Goal: Task Accomplishment & Management: Use online tool/utility

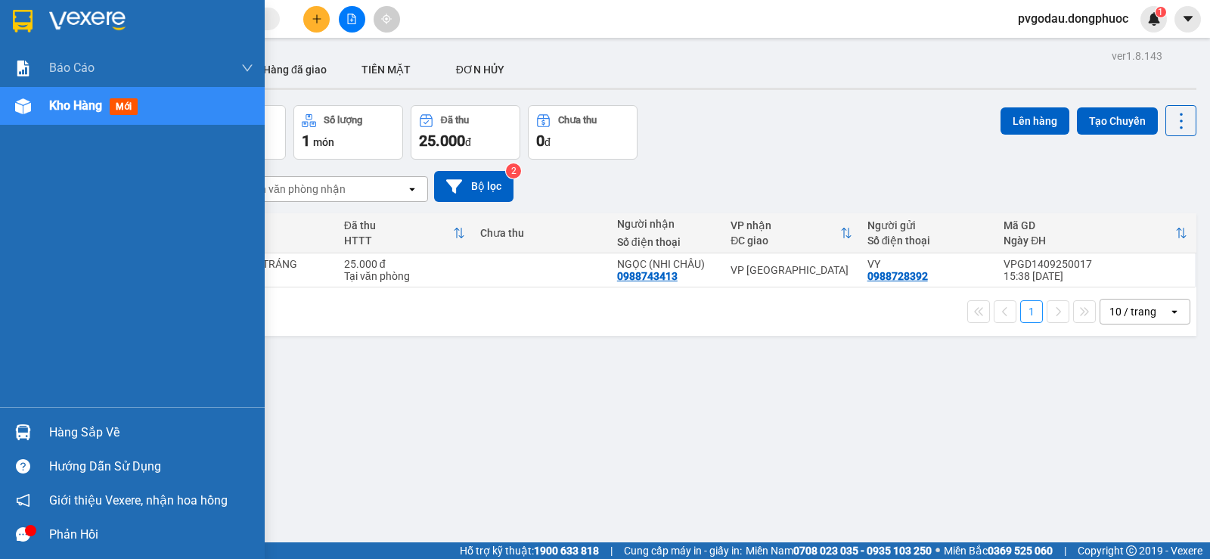
click at [35, 435] on div at bounding box center [23, 432] width 26 height 26
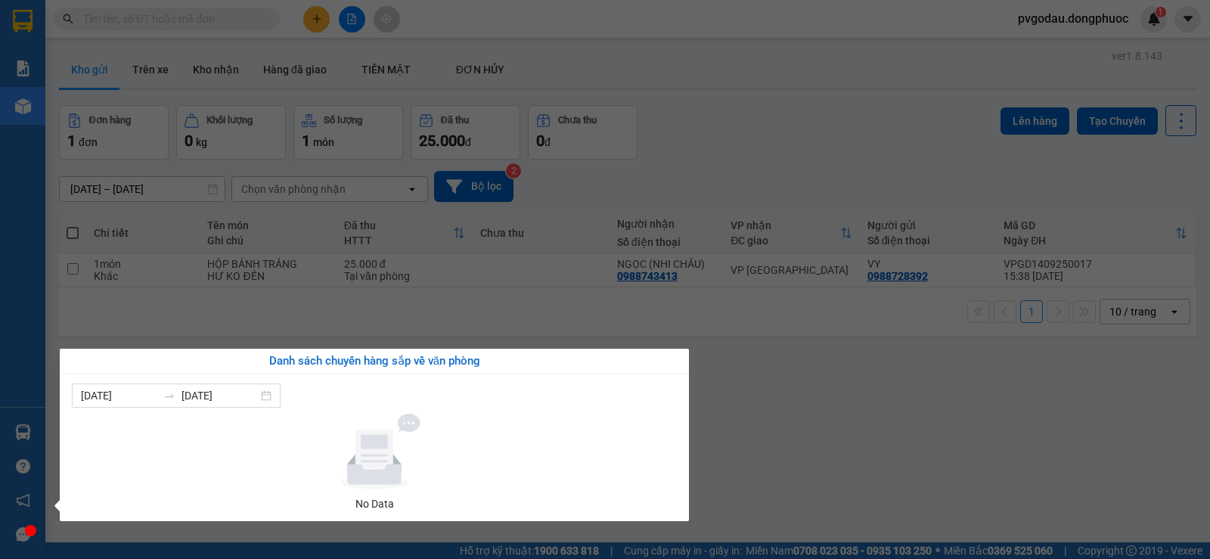
drag, startPoint x: 860, startPoint y: 467, endPoint x: 821, endPoint y: 455, distance: 40.4
click at [860, 467] on section "Kết quả tìm kiếm ( 0 ) Bộ lọc No Data pvgodau.dongphuoc 1 Báo cáo Mẫu 1: Báo cá…" at bounding box center [605, 279] width 1210 height 559
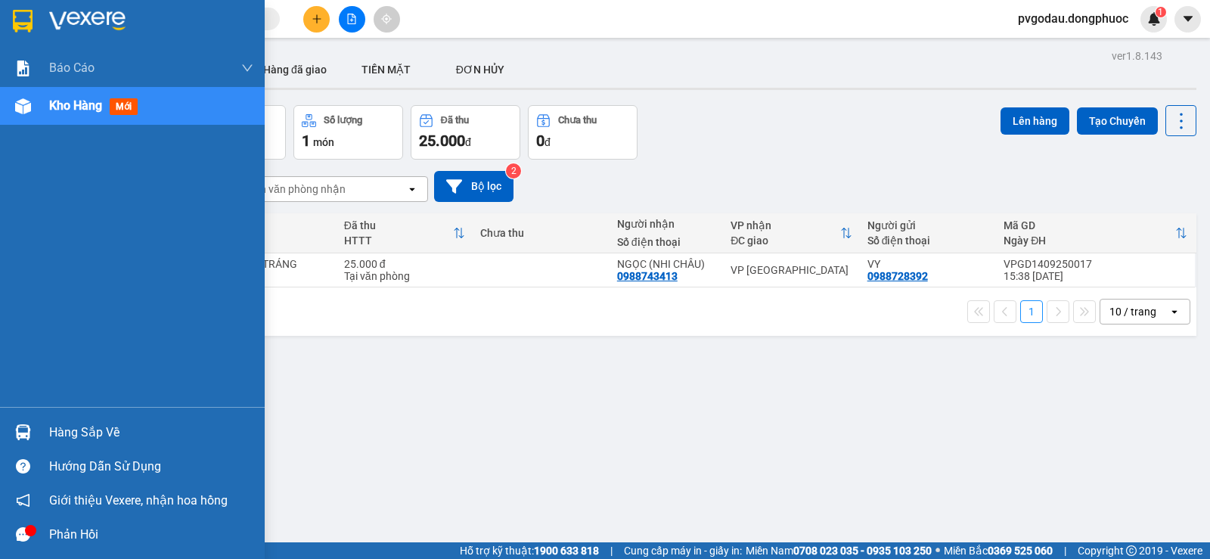
click at [5, 2] on div at bounding box center [132, 24] width 265 height 49
click at [51, 418] on div "Hàng sắp về" at bounding box center [132, 432] width 265 height 34
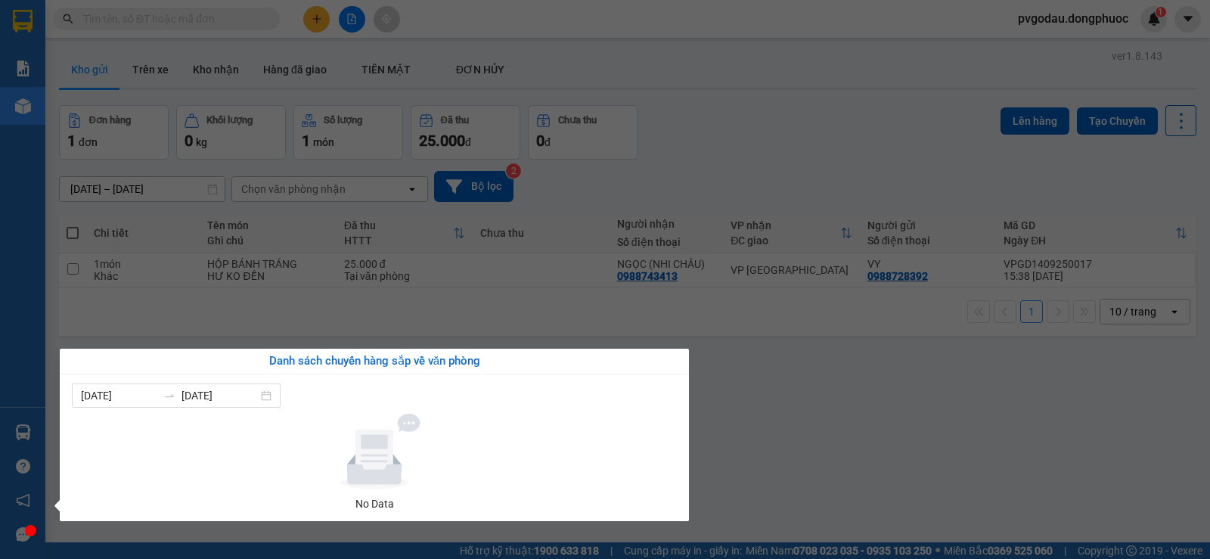
drag, startPoint x: 795, startPoint y: 411, endPoint x: 116, endPoint y: 177, distance: 719.0
click at [794, 409] on section "Kết quả tìm kiếm ( 0 ) Bộ lọc No Data pvgodau.dongphuoc 1 Báo cáo Mẫu 1: Báo cá…" at bounding box center [605, 279] width 1210 height 559
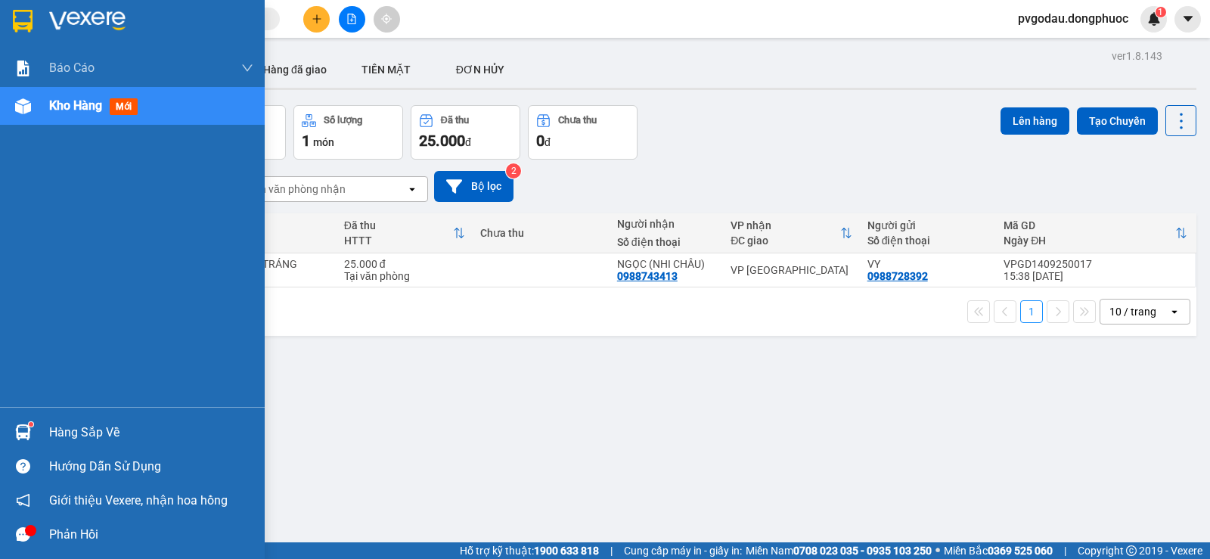
click at [27, 14] on img at bounding box center [23, 21] width 20 height 23
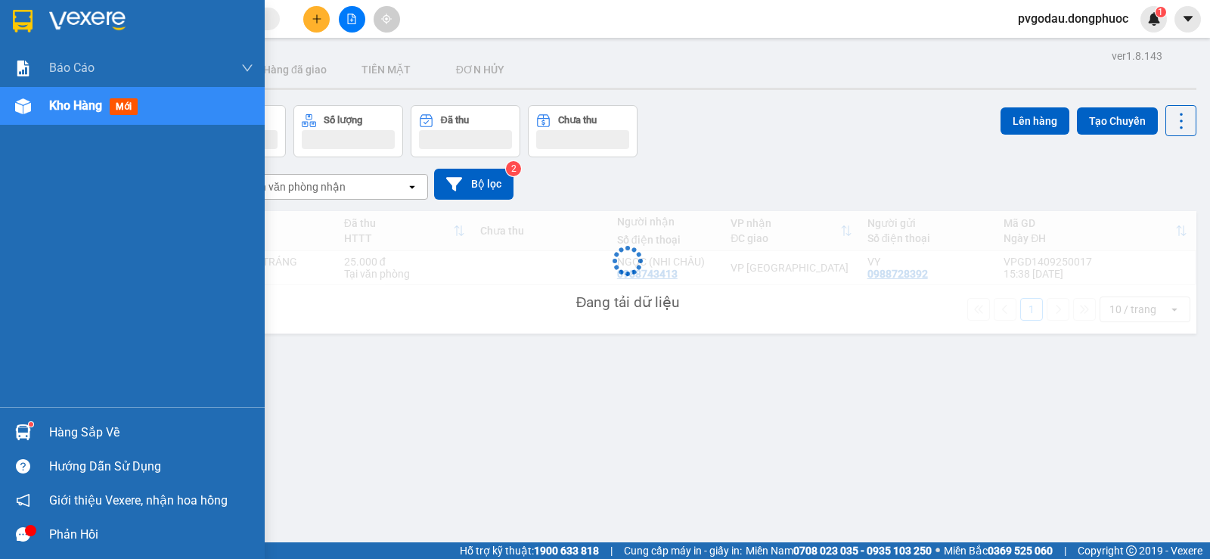
click at [92, 433] on div "Hàng sắp về" at bounding box center [151, 432] width 204 height 23
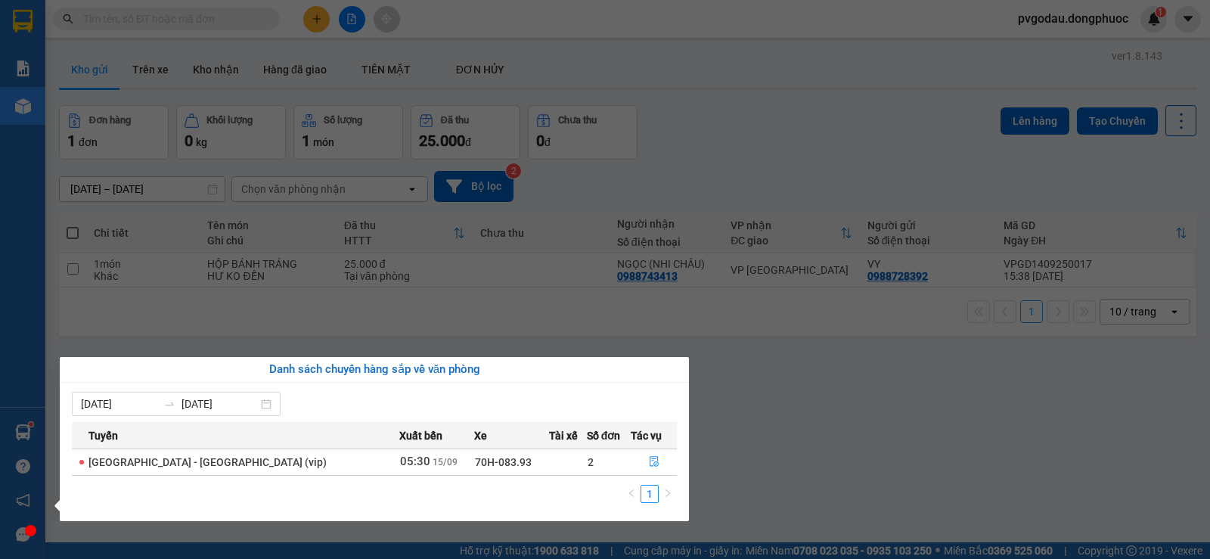
drag, startPoint x: 758, startPoint y: 457, endPoint x: 680, endPoint y: 422, distance: 86.3
click at [745, 448] on section "Kết quả tìm kiếm ( 0 ) Bộ lọc No Data pvgodau.dongphuoc 1 Báo cáo Mẫu 1: Báo cá…" at bounding box center [605, 279] width 1210 height 559
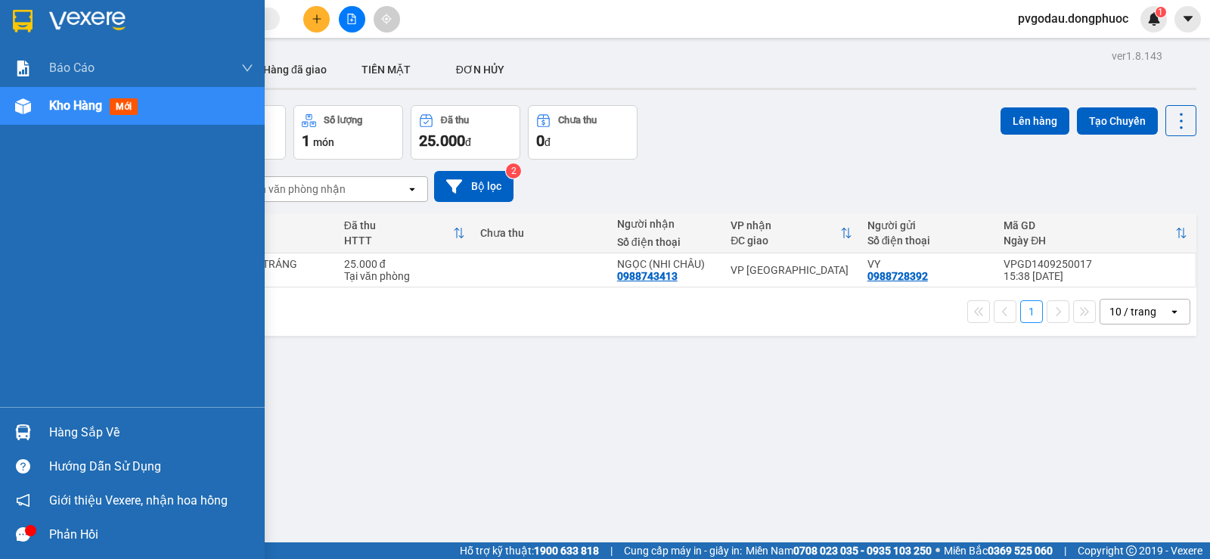
click at [43, 423] on div "Hàng sắp về" at bounding box center [132, 432] width 265 height 34
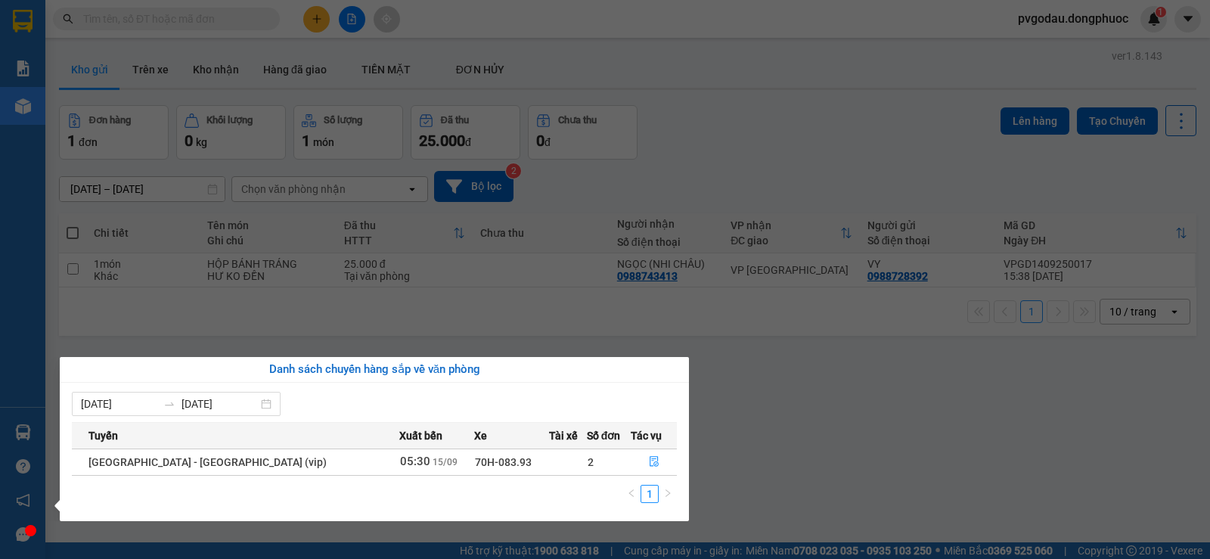
click at [955, 455] on section "Kết quả tìm kiếm ( 0 ) Bộ lọc No Data pvgodau.dongphuoc 1 Báo cáo Mẫu 1: Báo cá…" at bounding box center [605, 279] width 1210 height 559
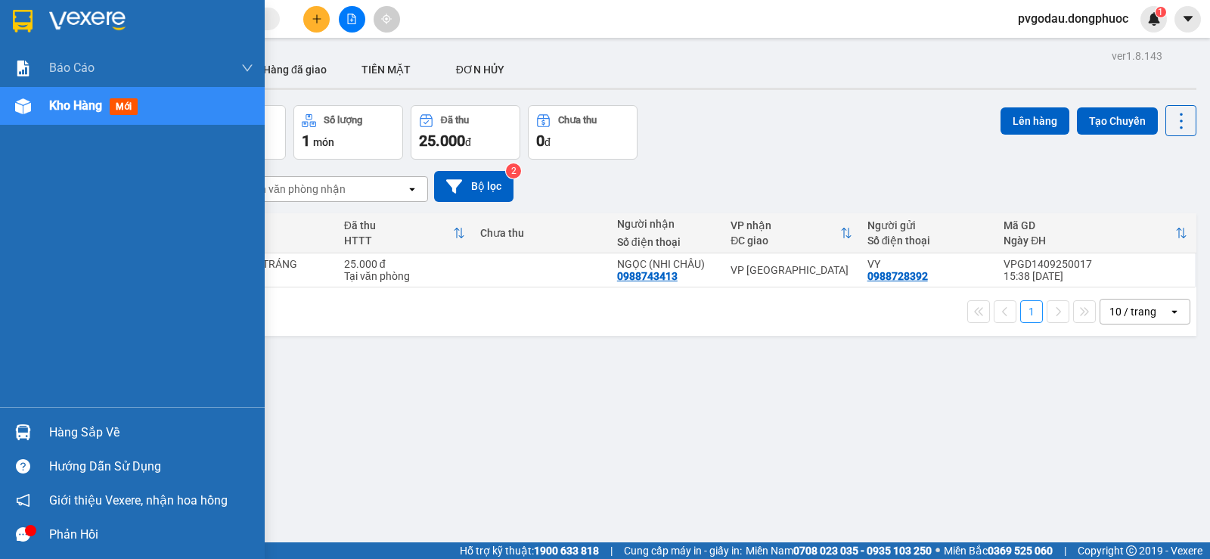
click at [43, 427] on div "Hàng sắp về" at bounding box center [132, 432] width 265 height 34
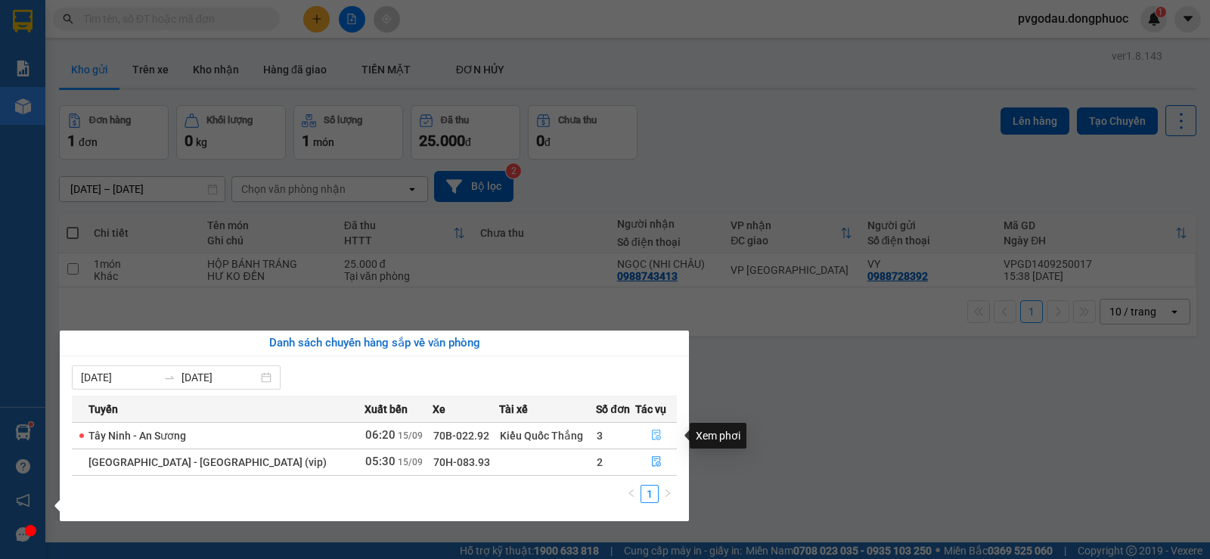
click at [651, 436] on icon "file-done" at bounding box center [656, 434] width 11 height 11
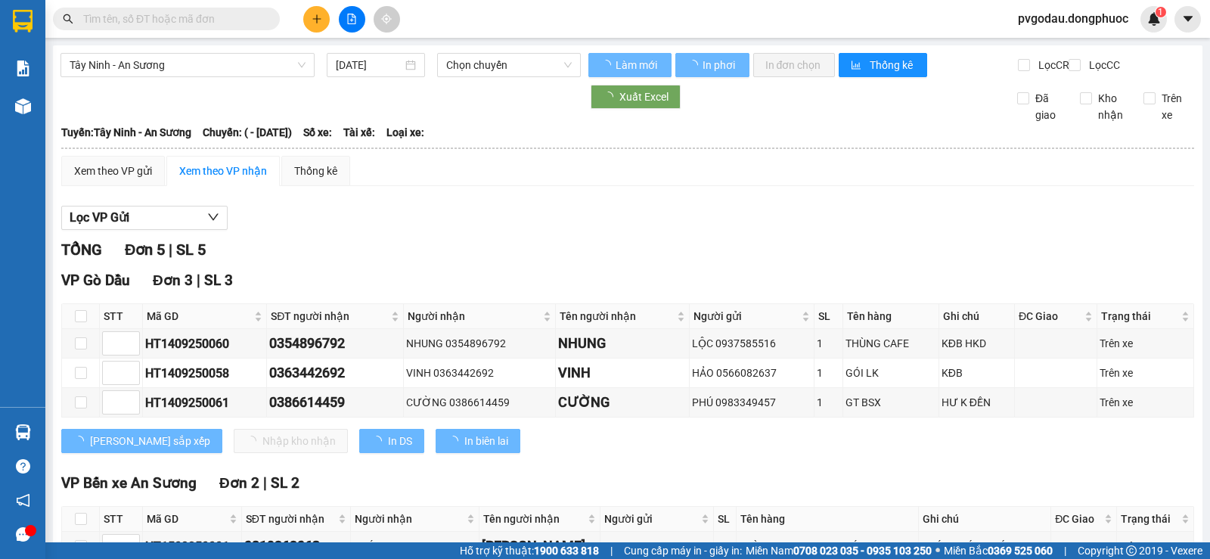
type input "[DATE]"
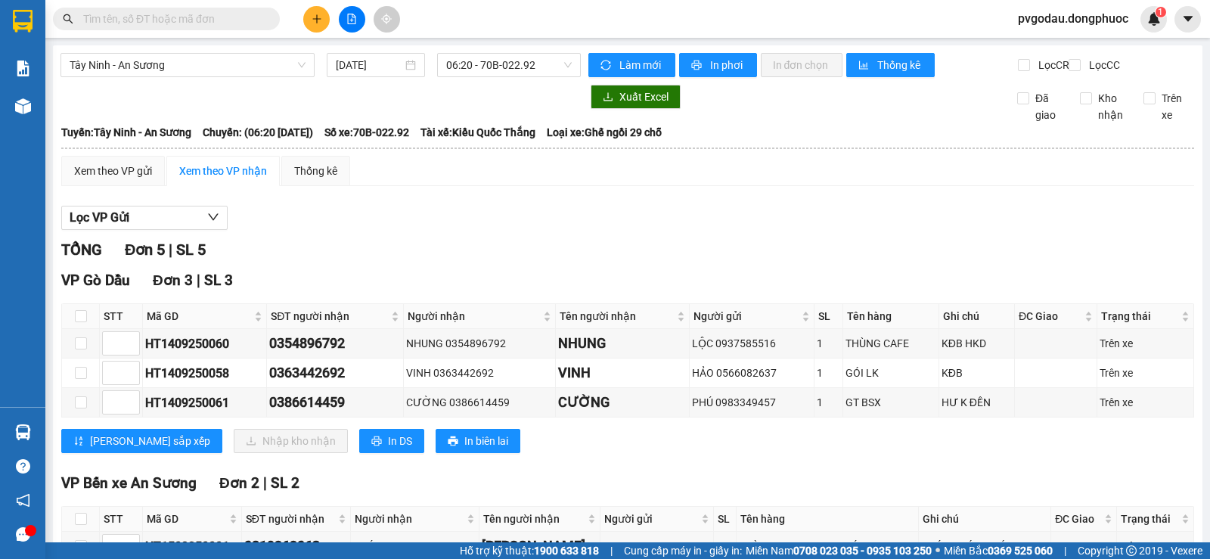
scroll to position [139, 0]
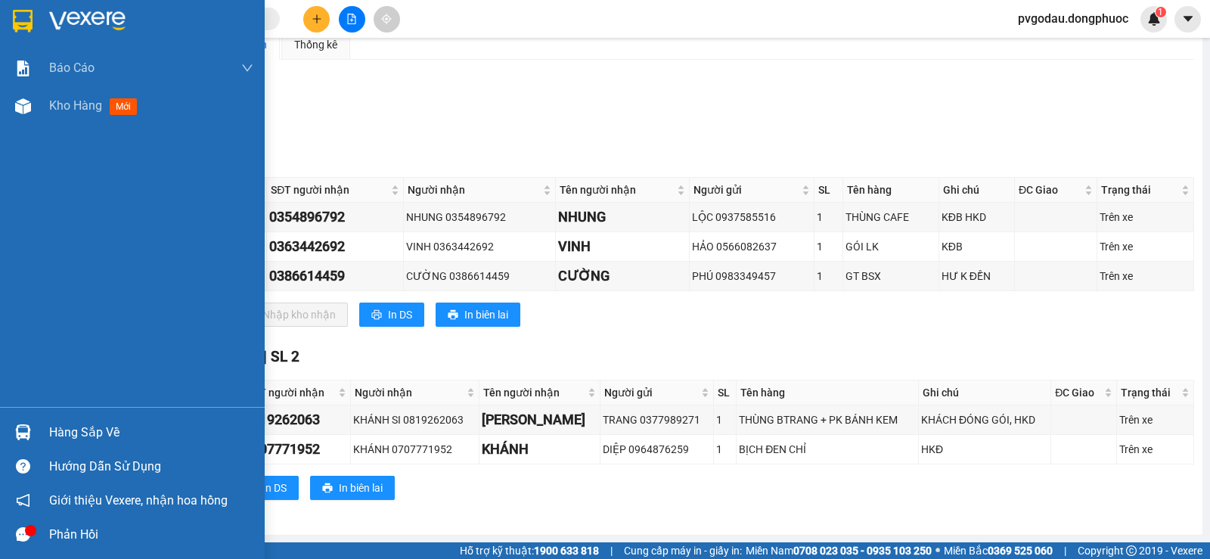
drag, startPoint x: 60, startPoint y: 435, endPoint x: 69, endPoint y: 453, distance: 20.0
click at [60, 434] on div "Hàng sắp về" at bounding box center [151, 432] width 204 height 23
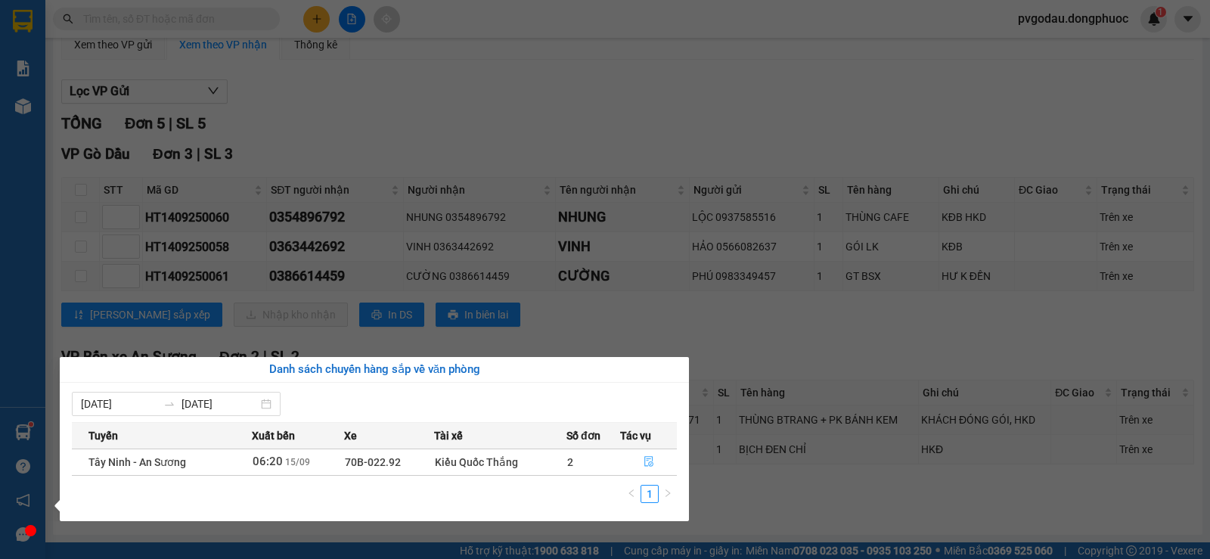
click at [650, 456] on icon "file-done" at bounding box center [648, 461] width 11 height 11
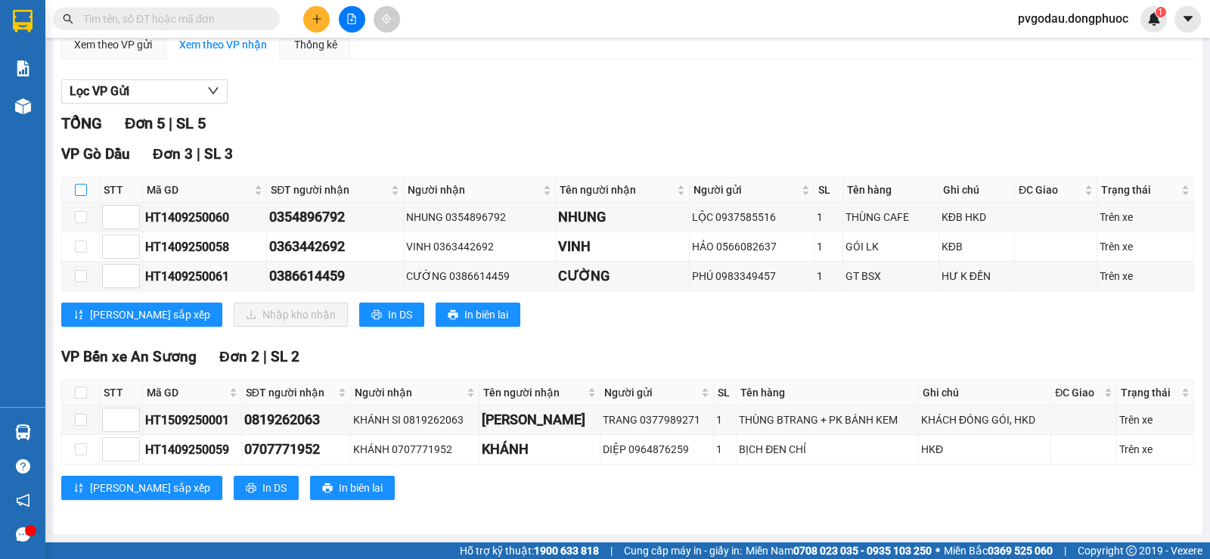
click at [75, 188] on input "checkbox" at bounding box center [81, 190] width 12 height 12
checkbox input "true"
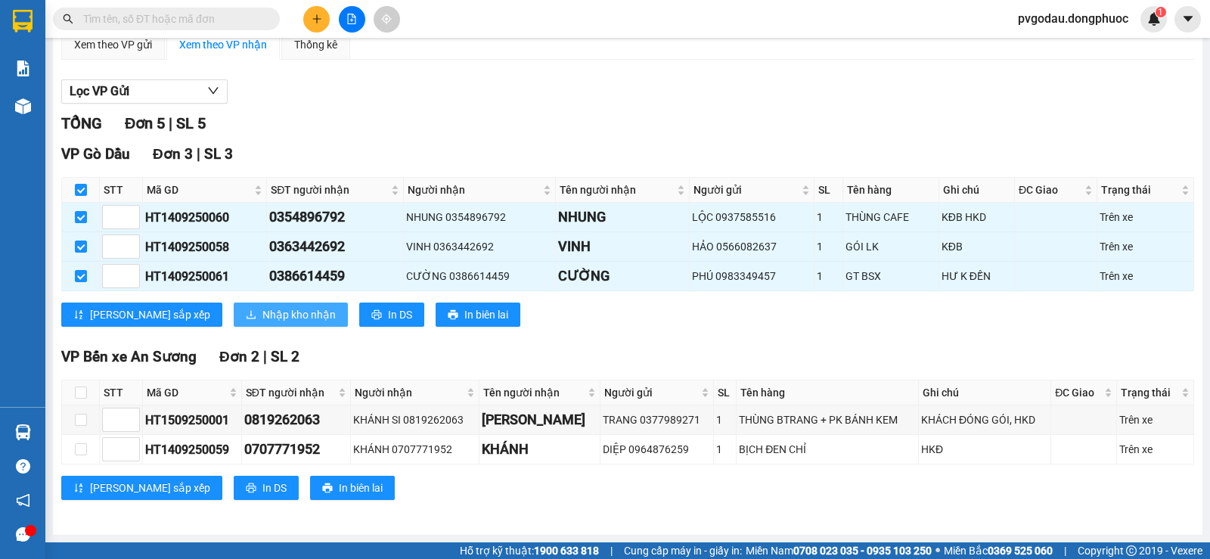
click at [262, 314] on span "Nhập kho nhận" at bounding box center [298, 314] width 73 height 17
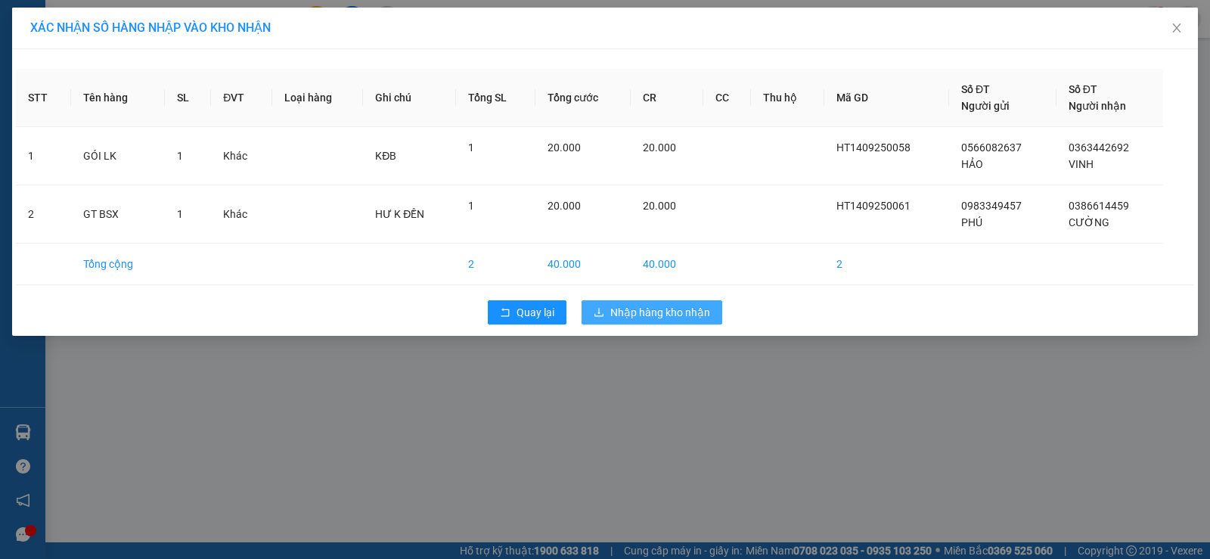
click at [677, 315] on span "Nhập hàng kho nhận" at bounding box center [660, 312] width 100 height 17
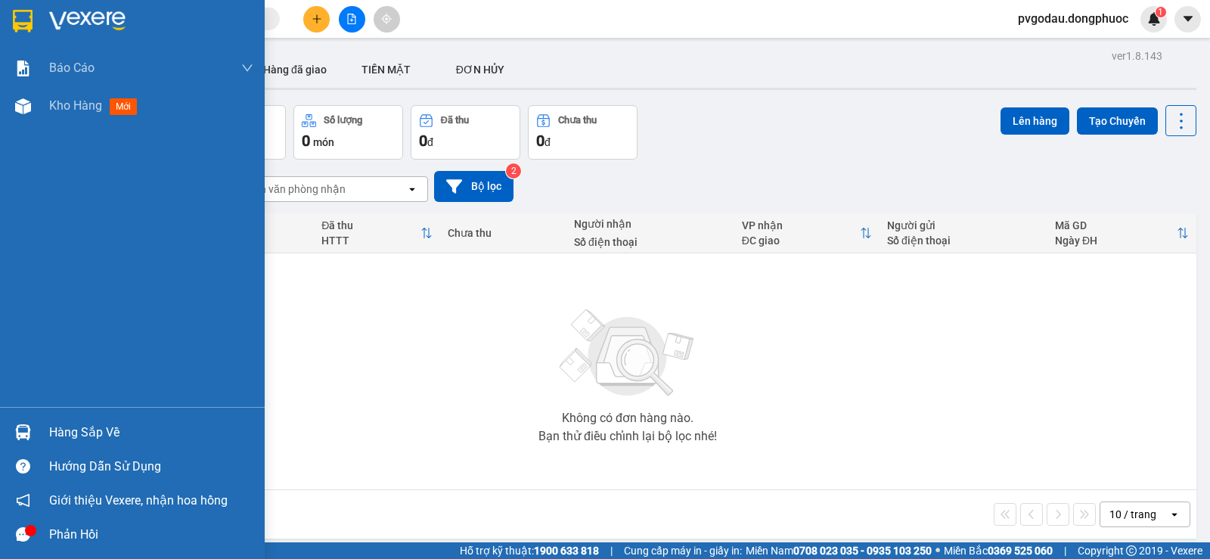
click at [60, 418] on div "Hàng sắp về" at bounding box center [132, 432] width 265 height 34
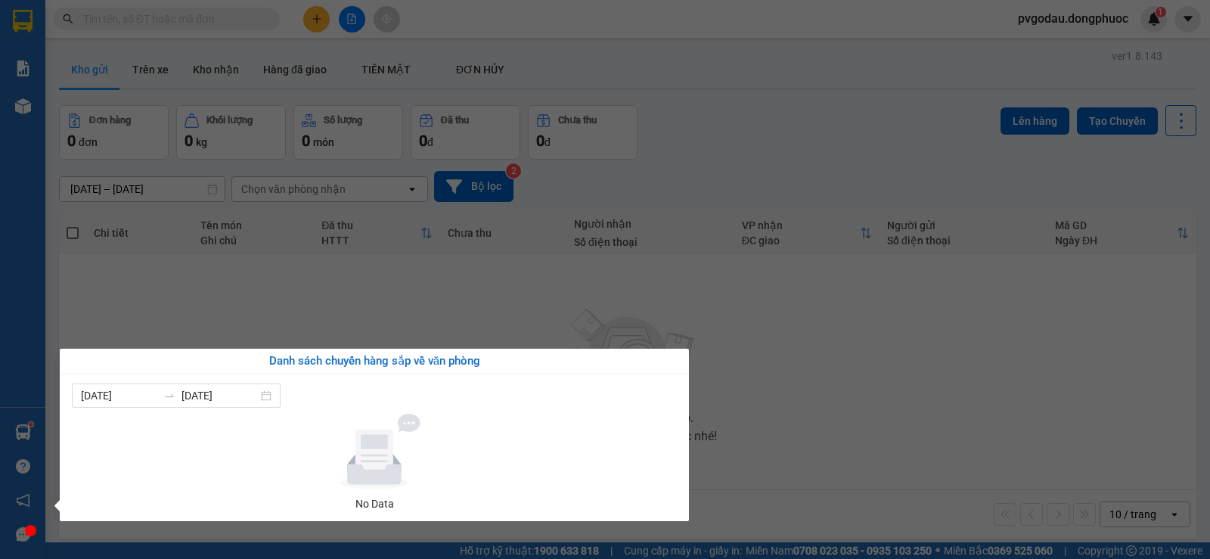
click at [794, 385] on section "Kết quả tìm kiếm ( 0 ) Bộ lọc No Data pvgodau.dongphuoc 1 Báo cáo Mẫu 1: Báo cá…" at bounding box center [605, 279] width 1210 height 559
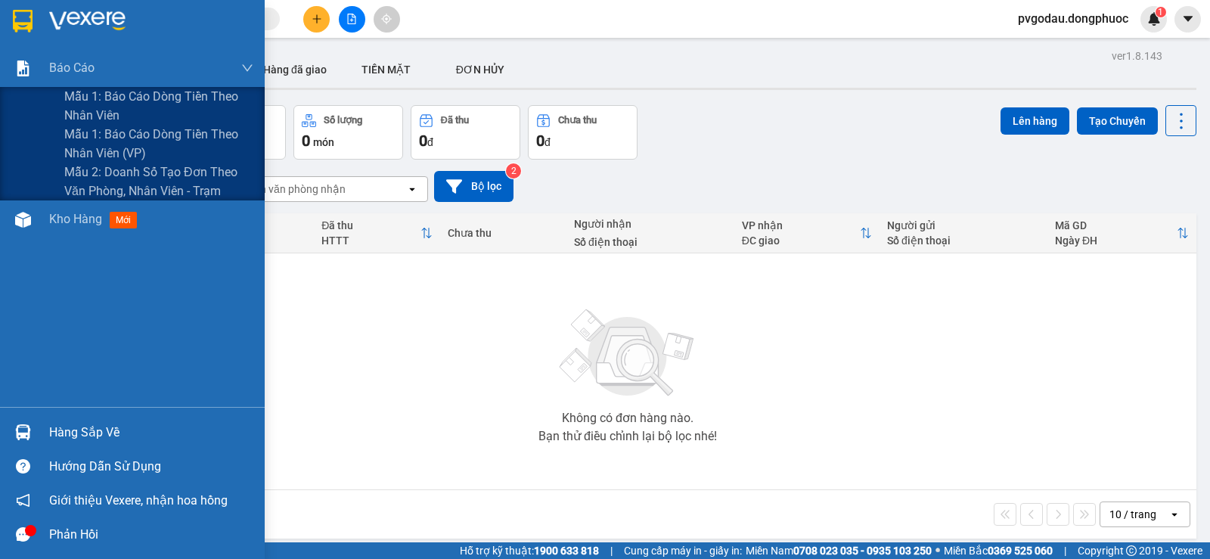
click at [39, 33] on div at bounding box center [132, 24] width 265 height 49
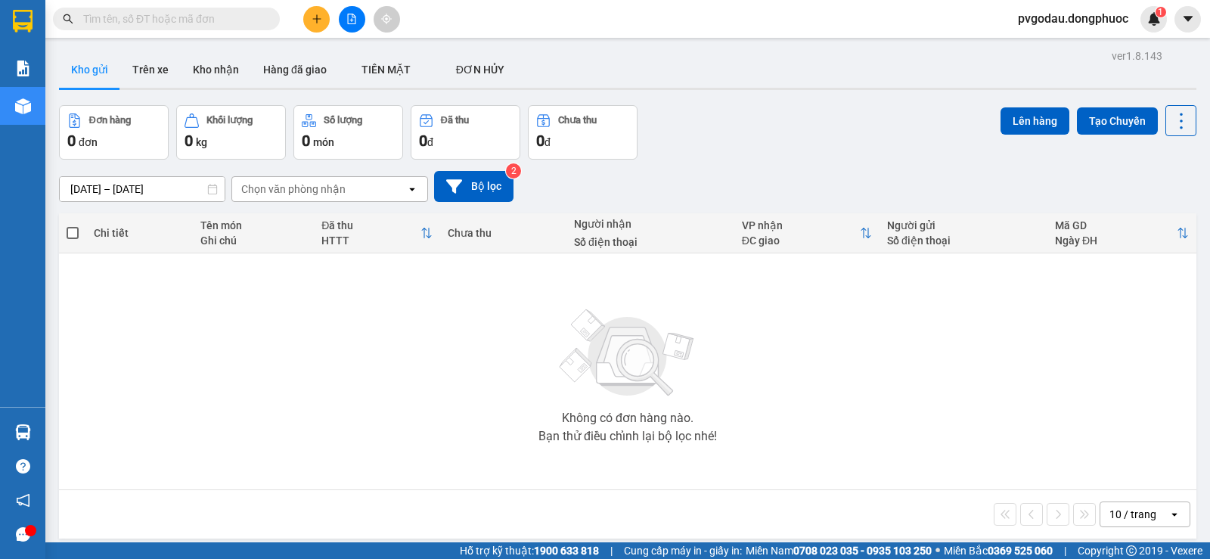
click at [348, 16] on icon "file-add" at bounding box center [352, 19] width 8 height 11
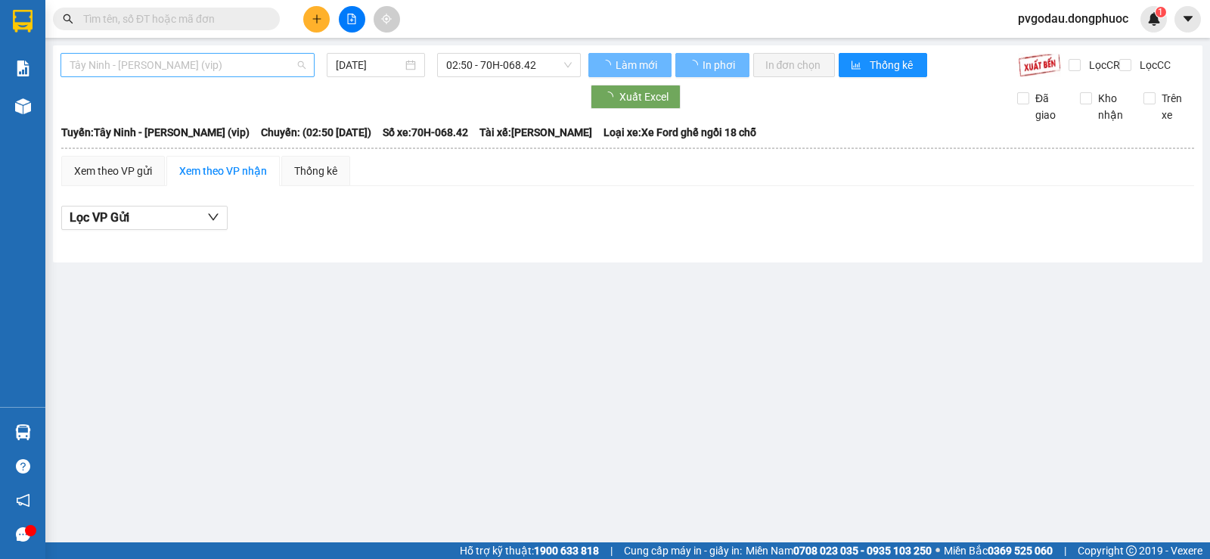
click at [140, 67] on span "Tây Ninh - [PERSON_NAME] (vip)" at bounding box center [188, 65] width 236 height 23
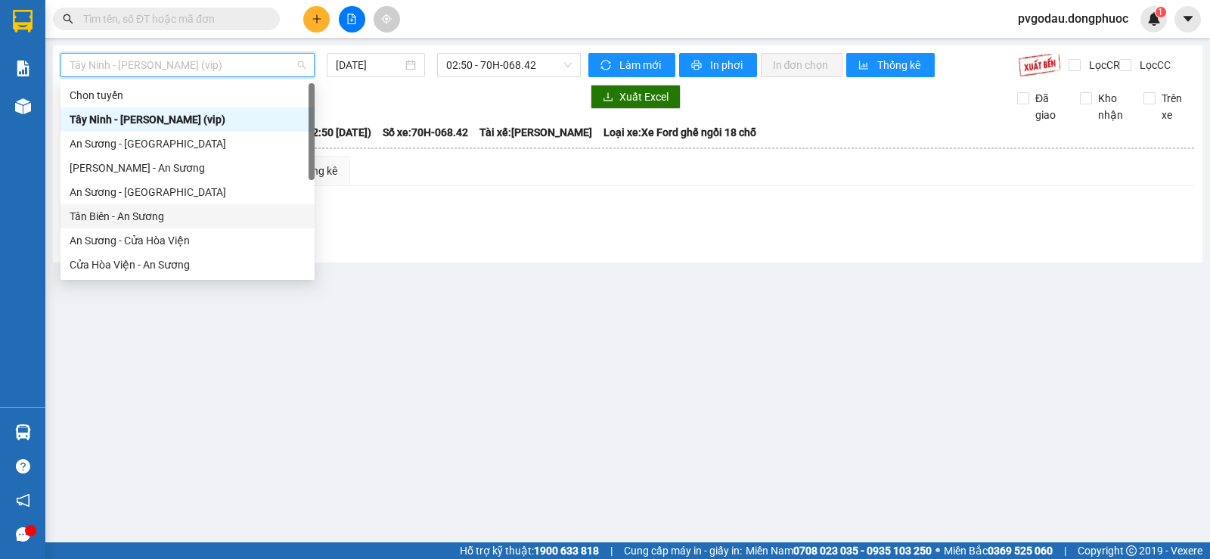
click at [153, 194] on div "An Sương - [GEOGRAPHIC_DATA]" at bounding box center [188, 192] width 236 height 17
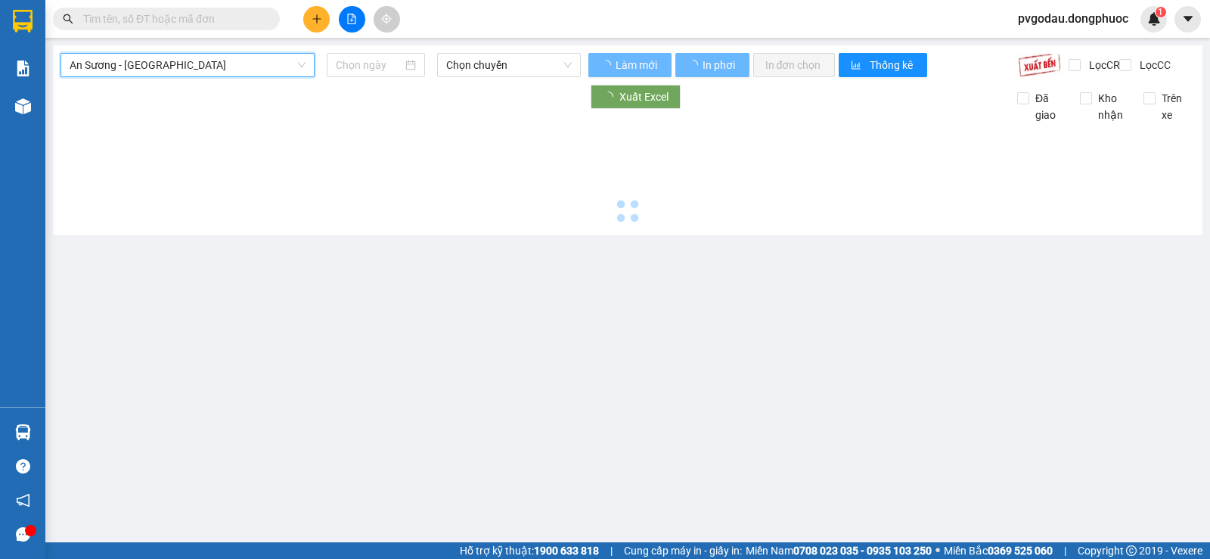
type input "[DATE]"
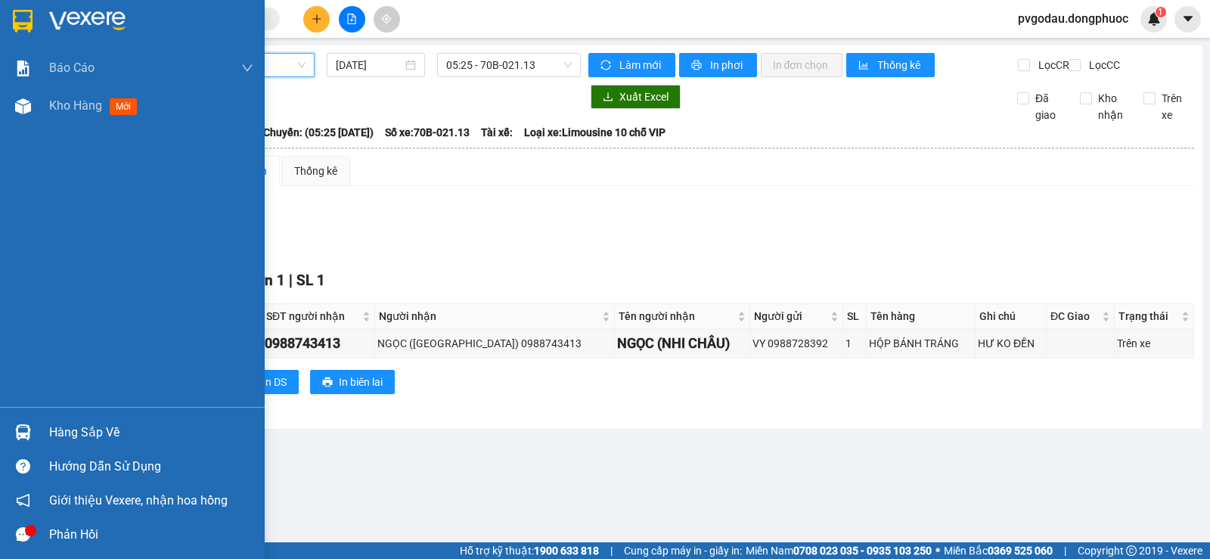
click at [47, 20] on div at bounding box center [132, 24] width 265 height 49
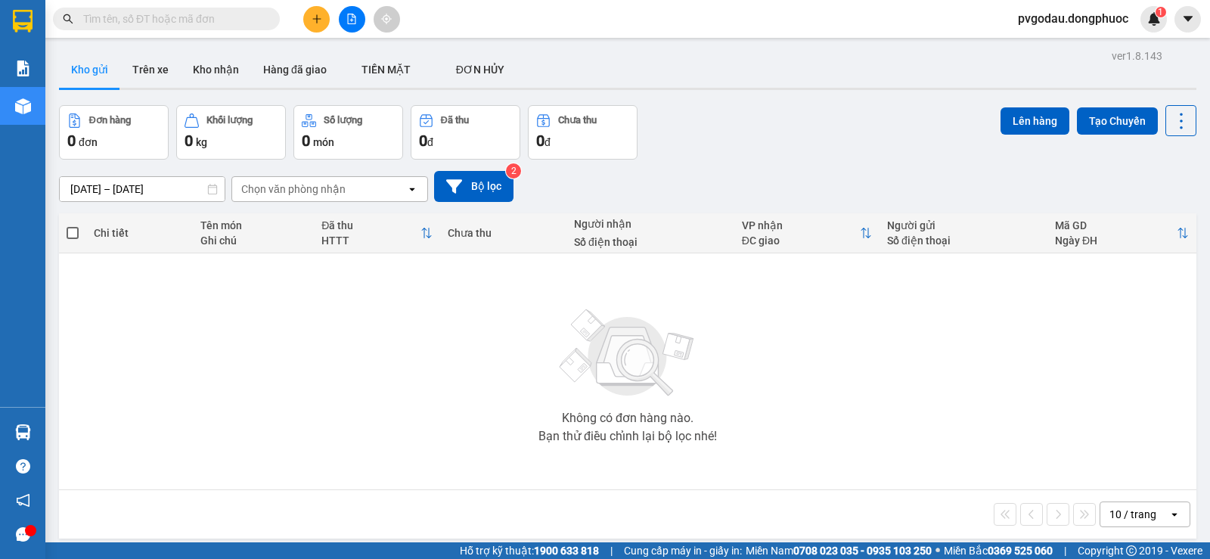
click at [20, 433] on img at bounding box center [23, 432] width 16 height 16
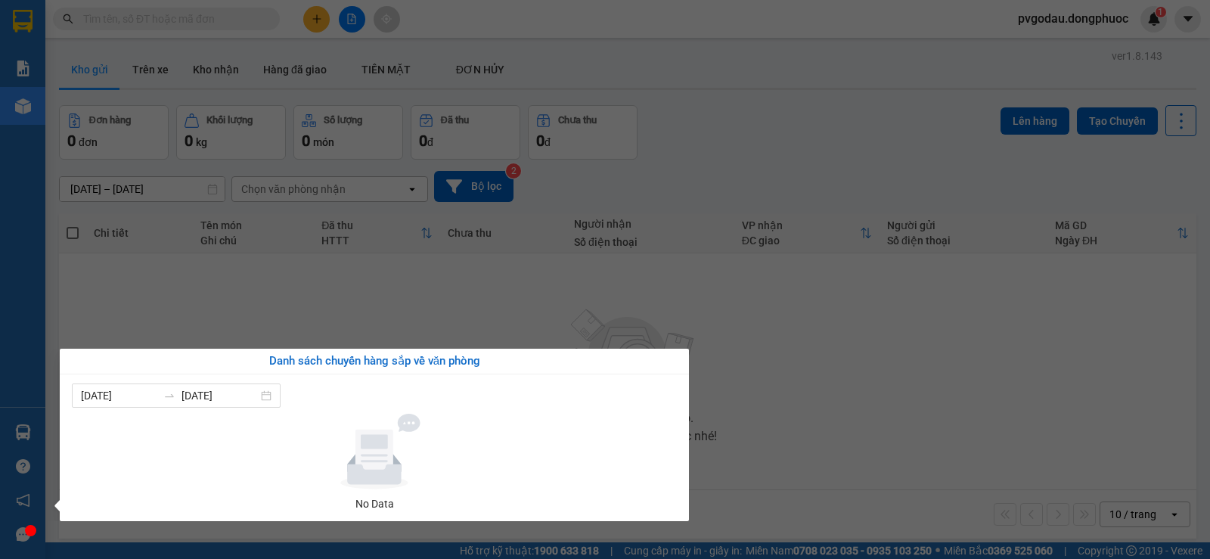
click at [795, 397] on section "Kết quả tìm kiếm ( 0 ) Bộ lọc No Data pvgodau.dongphuoc 1 Báo cáo Mẫu 1: Báo cá…" at bounding box center [605, 279] width 1210 height 559
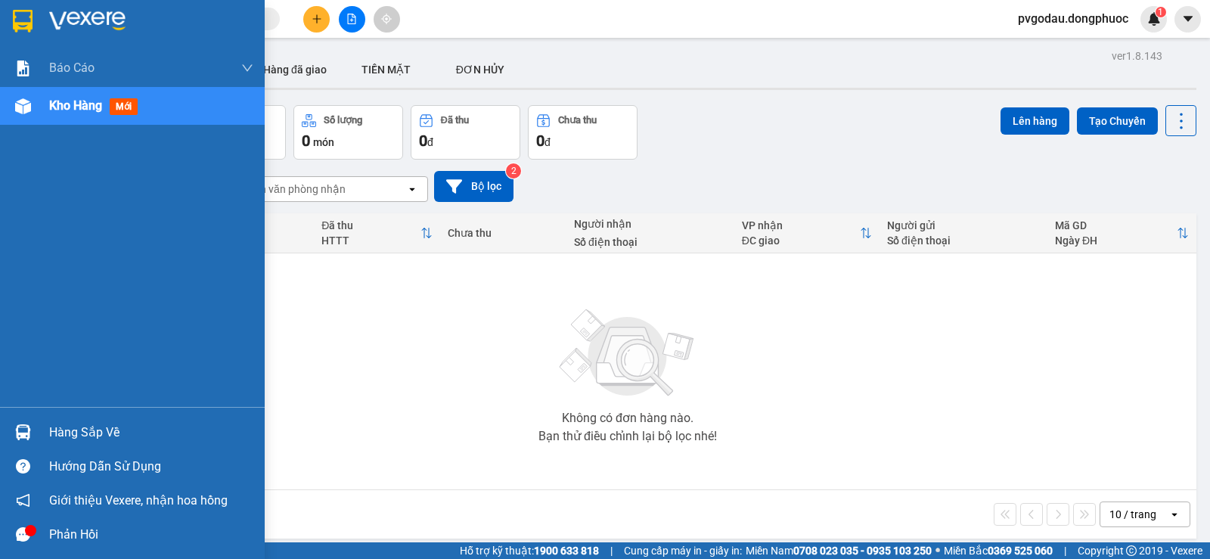
click at [44, 420] on div "Hàng sắp về" at bounding box center [132, 432] width 265 height 34
